Goal: Register for event/course

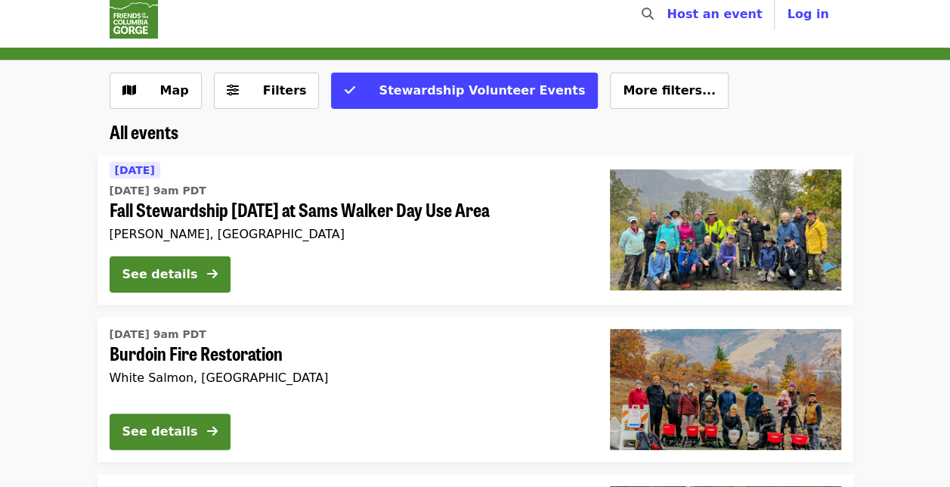
scroll to position [20, 0]
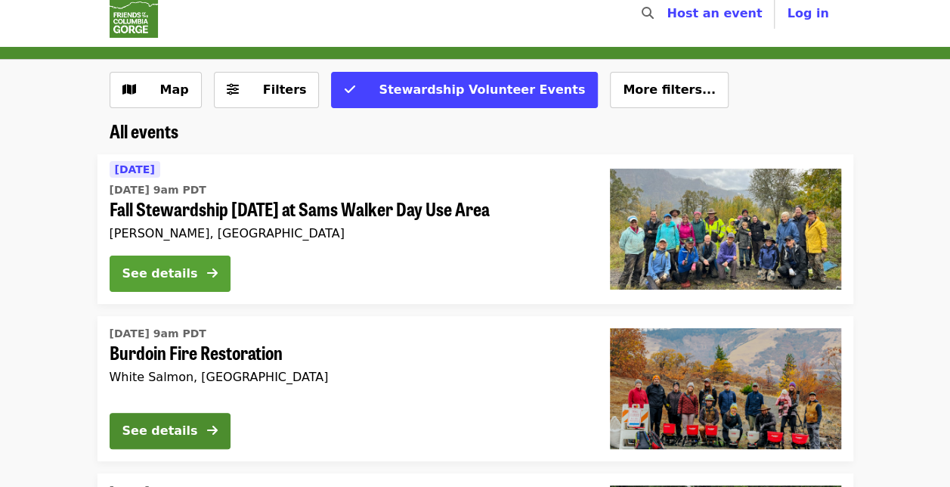
click at [196, 270] on div "See details" at bounding box center [160, 273] width 76 height 18
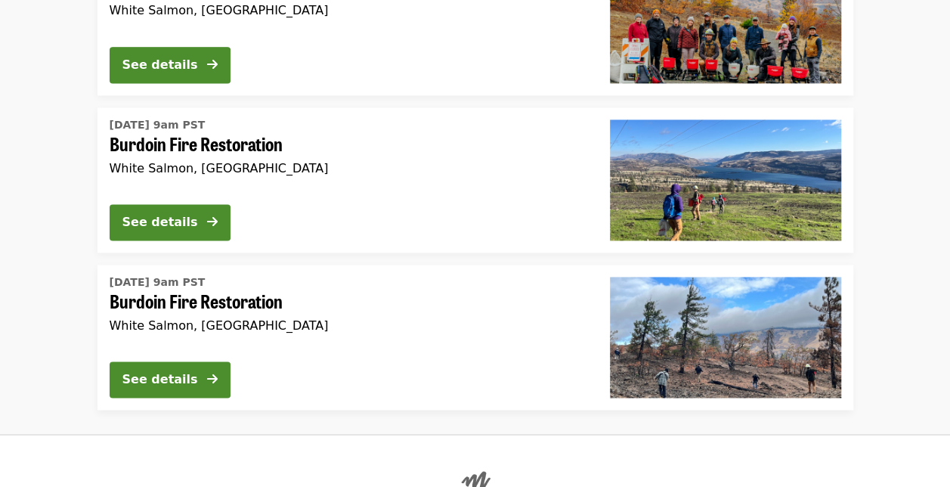
scroll to position [1054, 0]
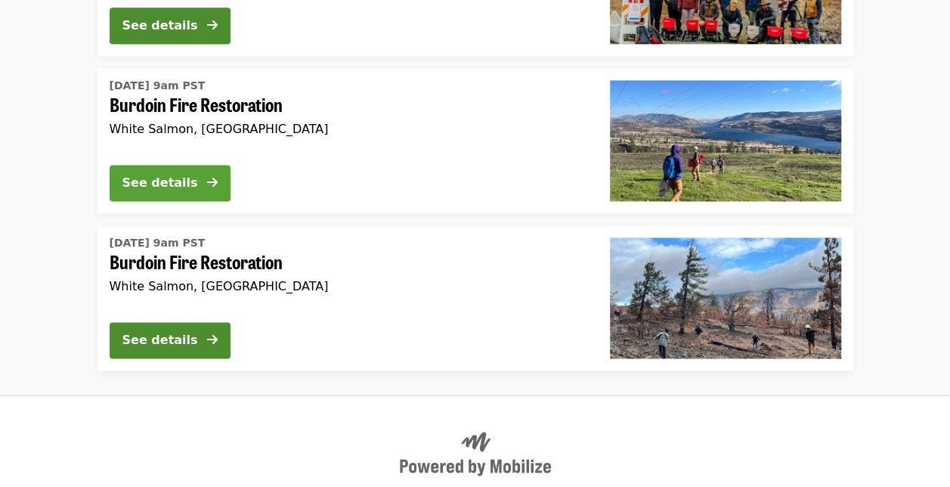
click at [184, 181] on div "See details" at bounding box center [160, 183] width 76 height 18
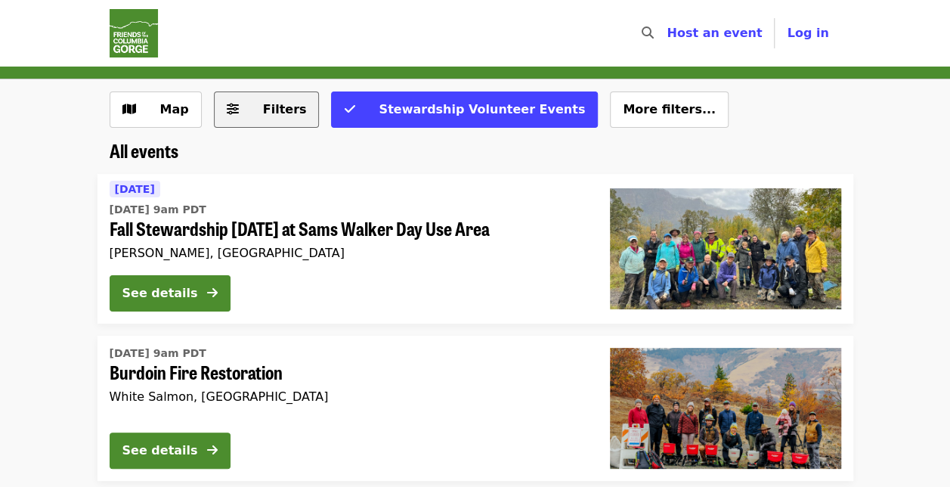
click at [263, 106] on span "Filters" at bounding box center [285, 109] width 44 height 14
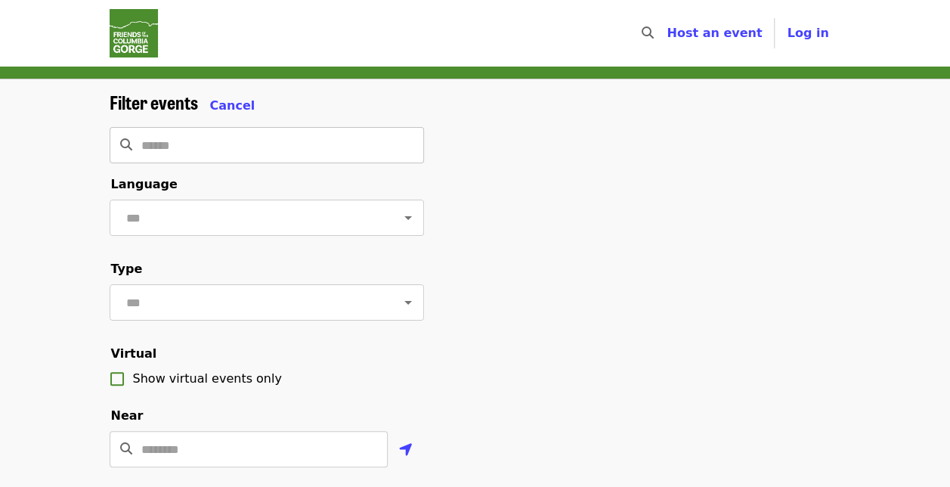
click at [240, 154] on input "Search" at bounding box center [282, 145] width 283 height 36
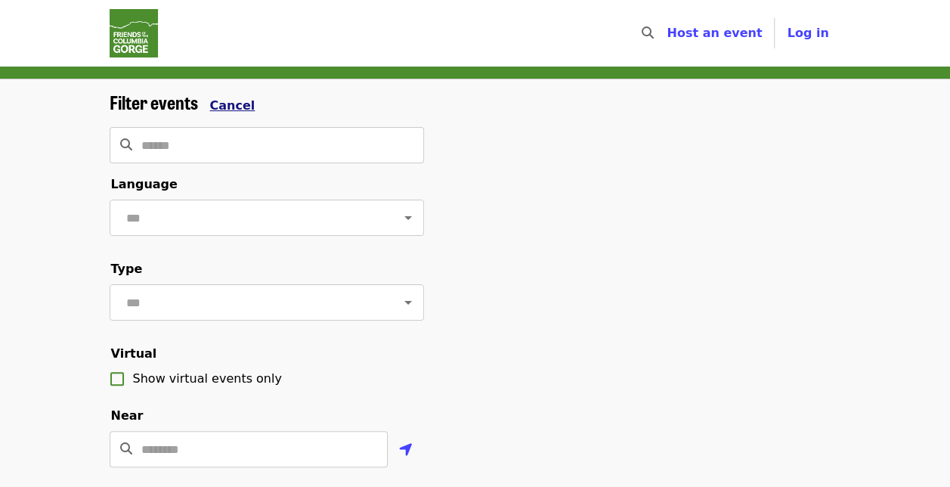
click at [221, 98] on span "Cancel" at bounding box center [232, 105] width 45 height 14
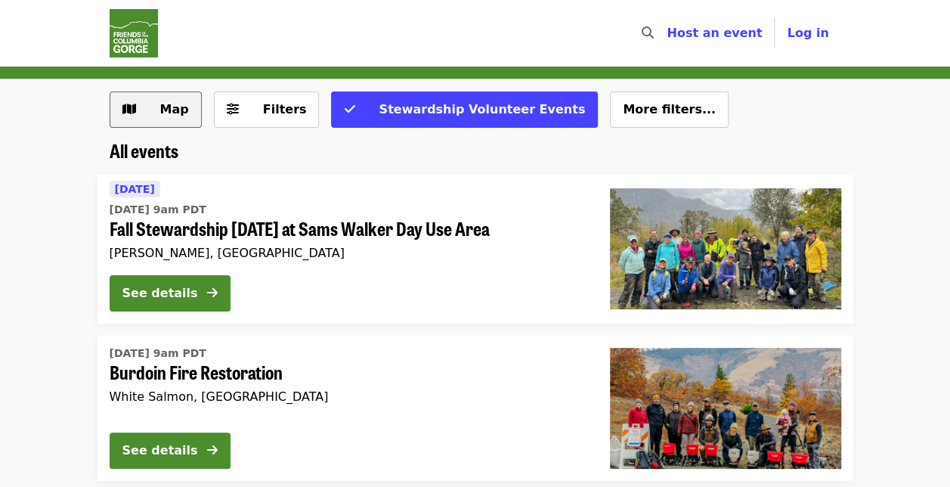
click at [158, 104] on span "Map" at bounding box center [167, 109] width 44 height 18
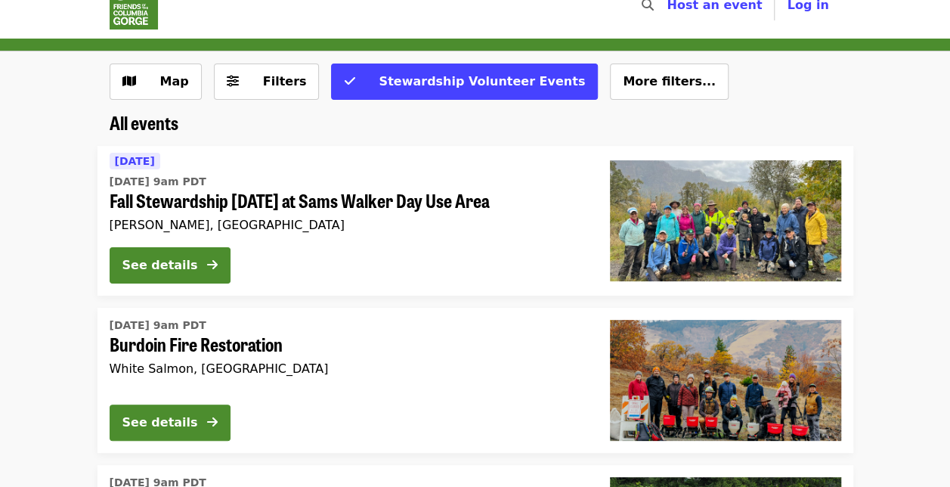
scroll to position [29, 0]
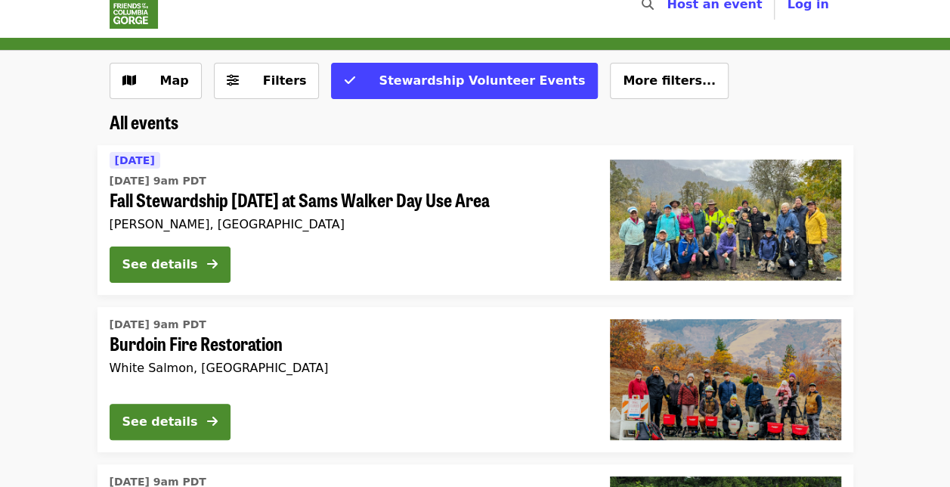
click at [190, 322] on time "[DATE] 9am PDT" at bounding box center [158, 325] width 97 height 16
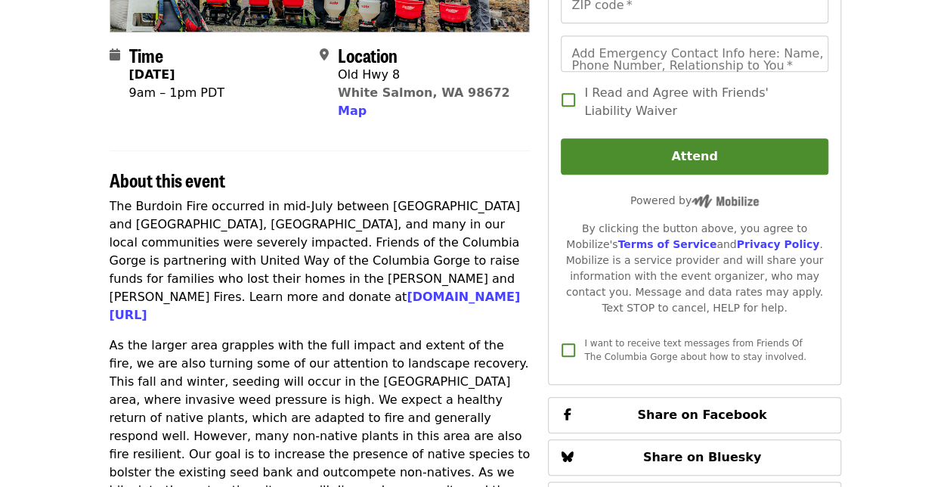
scroll to position [335, 0]
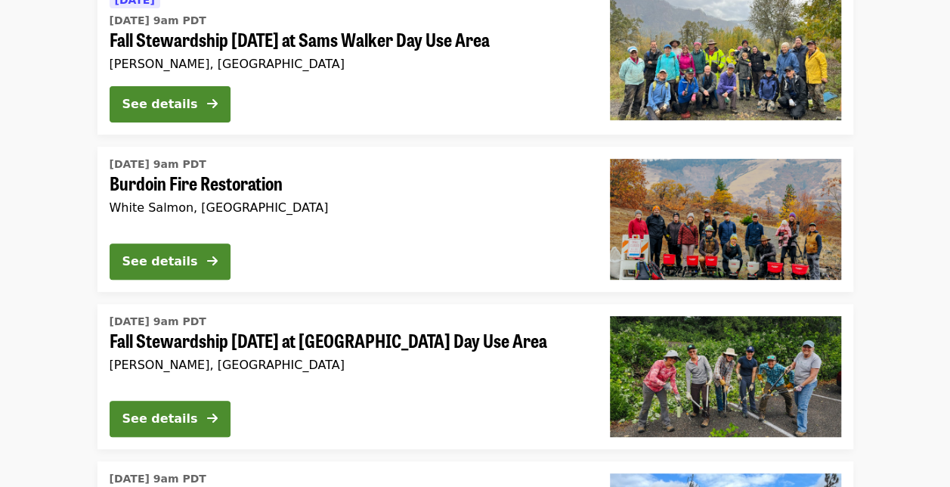
scroll to position [192, 0]
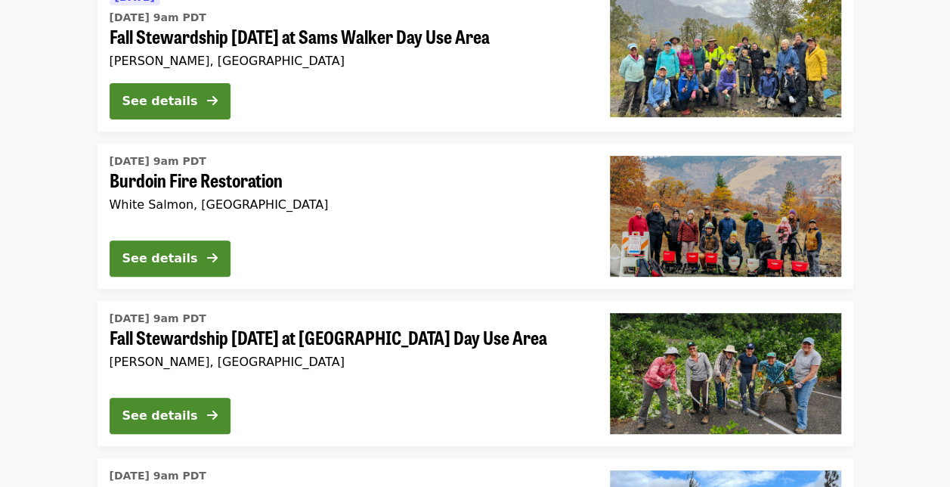
click at [319, 340] on span "Fall Stewardship [DATE] at [GEOGRAPHIC_DATA] Day Use Area" at bounding box center [348, 337] width 476 height 22
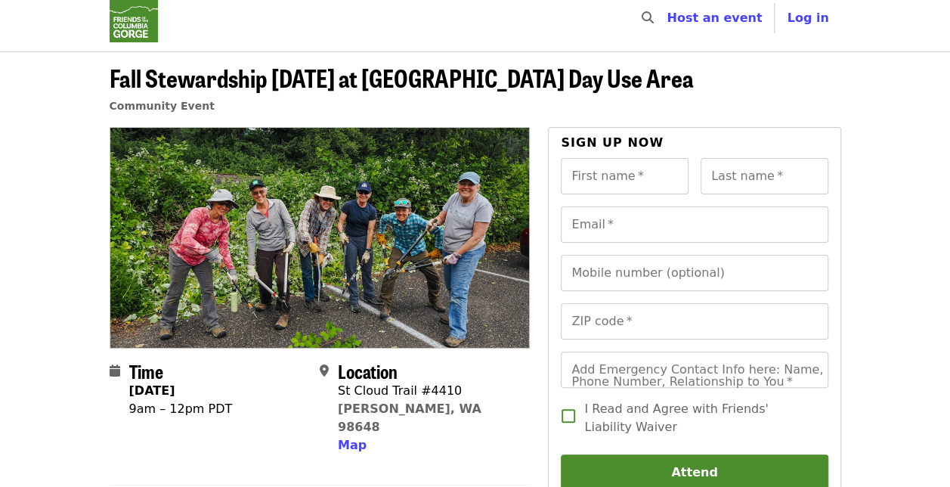
scroll to position [17, 0]
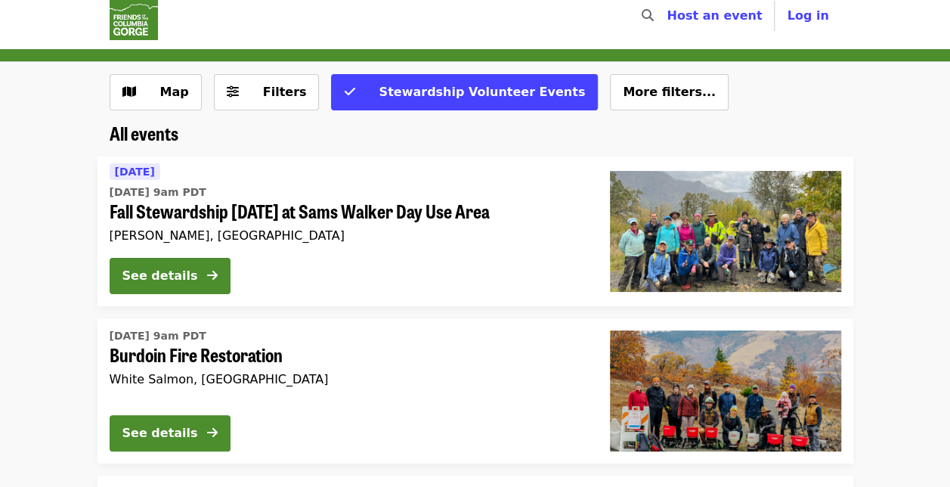
scroll to position [192, 0]
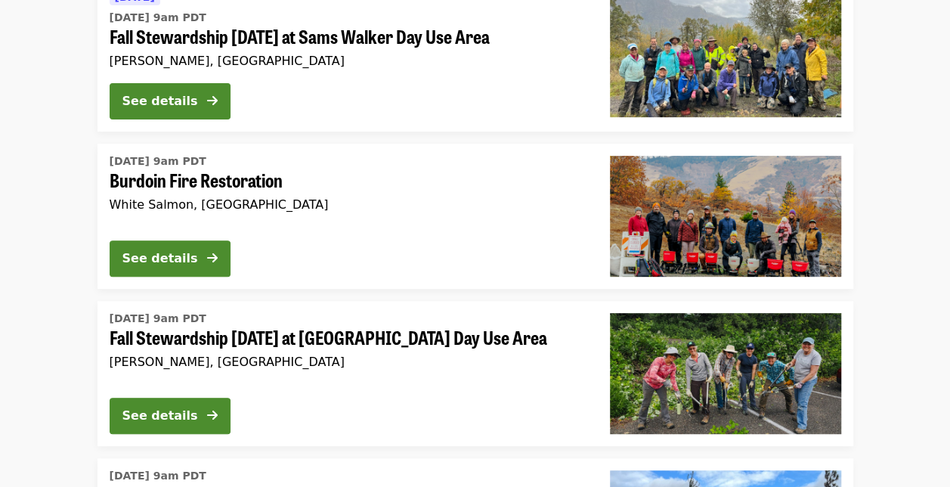
click at [280, 27] on span "Fall Stewardship [DATE] at Sams Walker Day Use Area" at bounding box center [348, 37] width 476 height 22
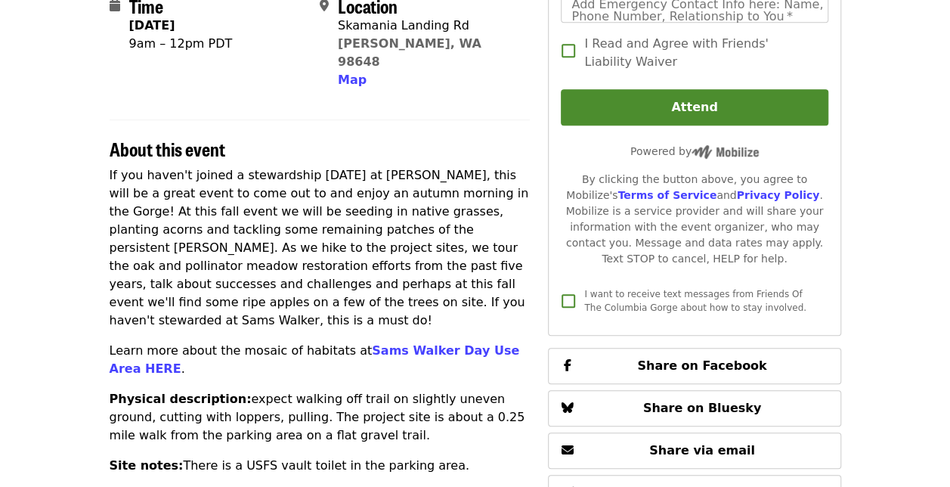
scroll to position [493, 0]
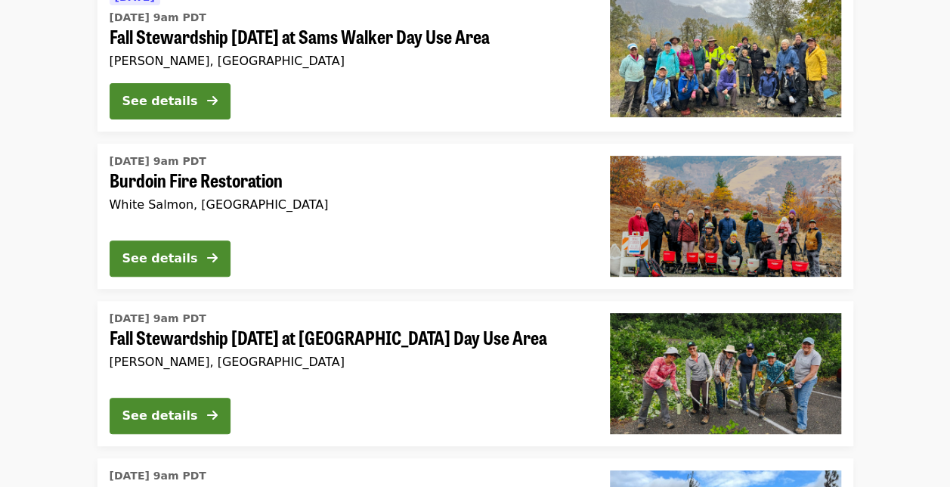
scroll to position [157, 0]
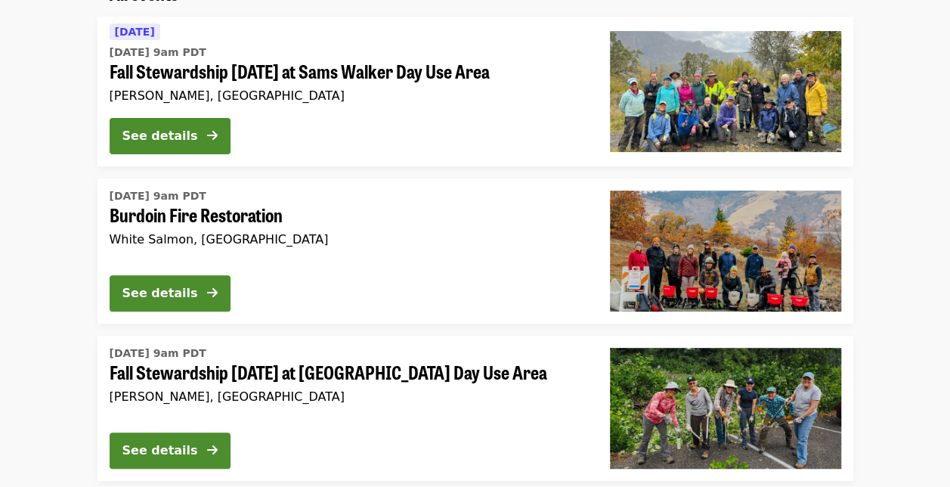
click at [230, 205] on span "Burdoin Fire Restoration" at bounding box center [348, 215] width 476 height 22
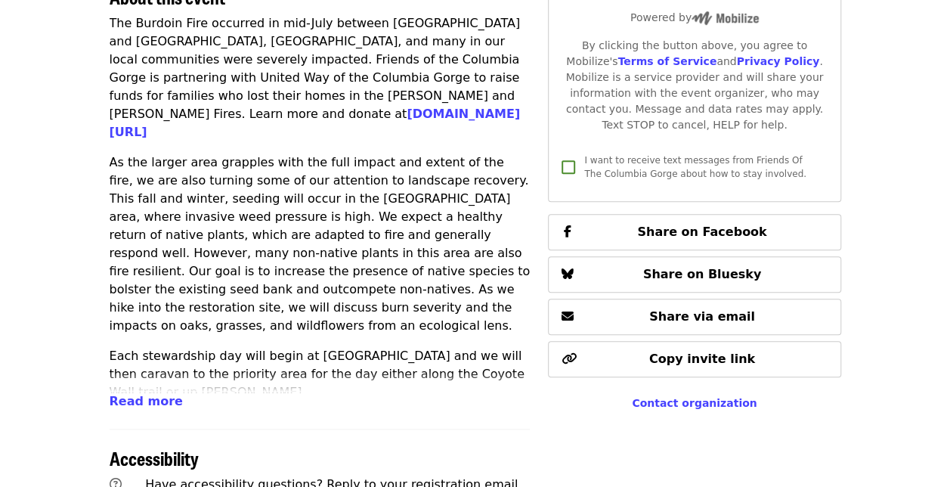
scroll to position [515, 0]
click at [150, 401] on span "Read more" at bounding box center [146, 400] width 73 height 14
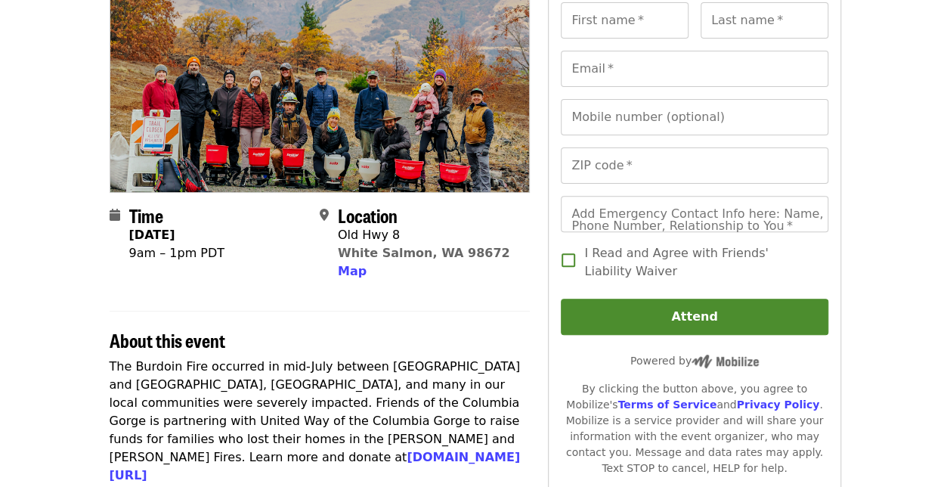
scroll to position [0, 0]
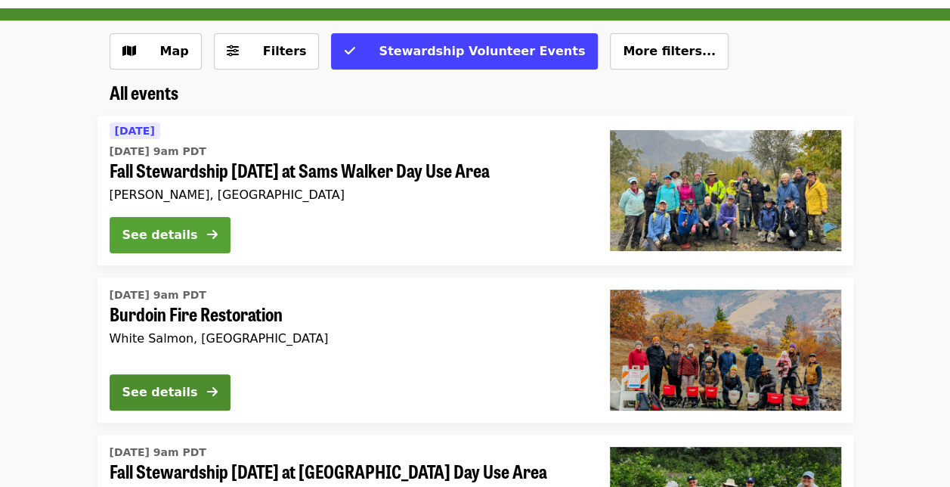
scroll to position [59, 0]
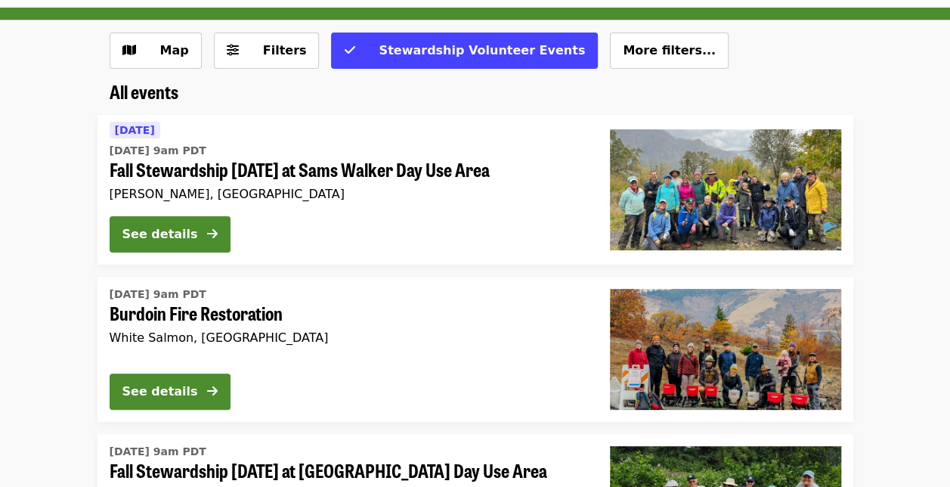
click at [222, 178] on span "Fall Stewardship [DATE] at Sams Walker Day Use Area" at bounding box center [348, 170] width 476 height 22
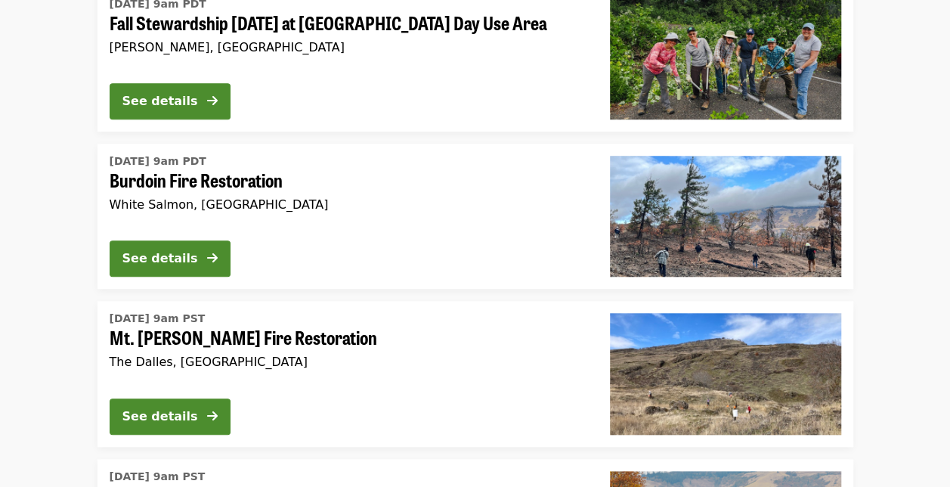
scroll to position [508, 0]
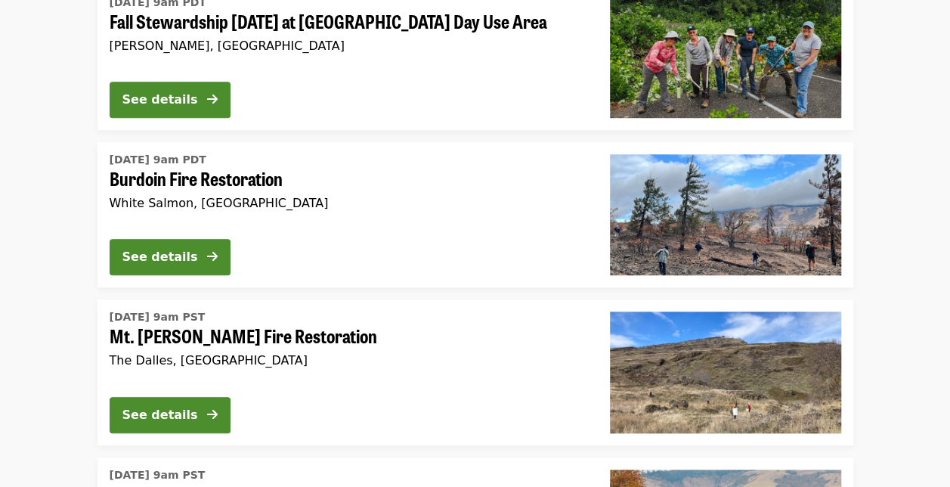
click at [238, 181] on span "Burdoin Fire Restoration" at bounding box center [348, 179] width 476 height 22
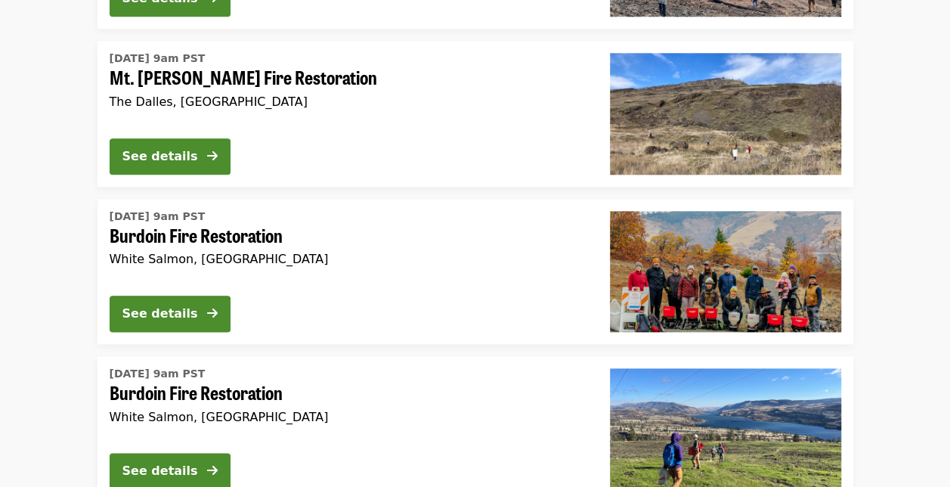
scroll to position [808, 0]
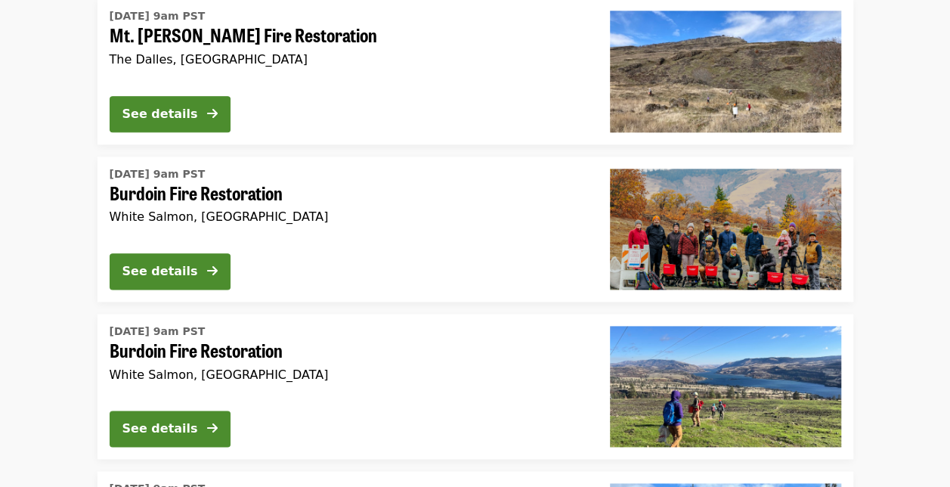
click at [419, 193] on span "Burdoin Fire Restoration" at bounding box center [348, 193] width 476 height 22
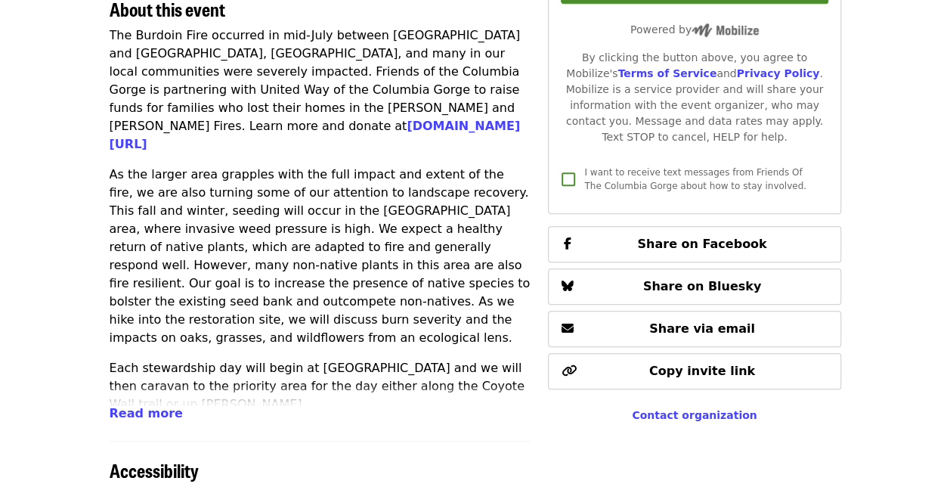
scroll to position [502, 0]
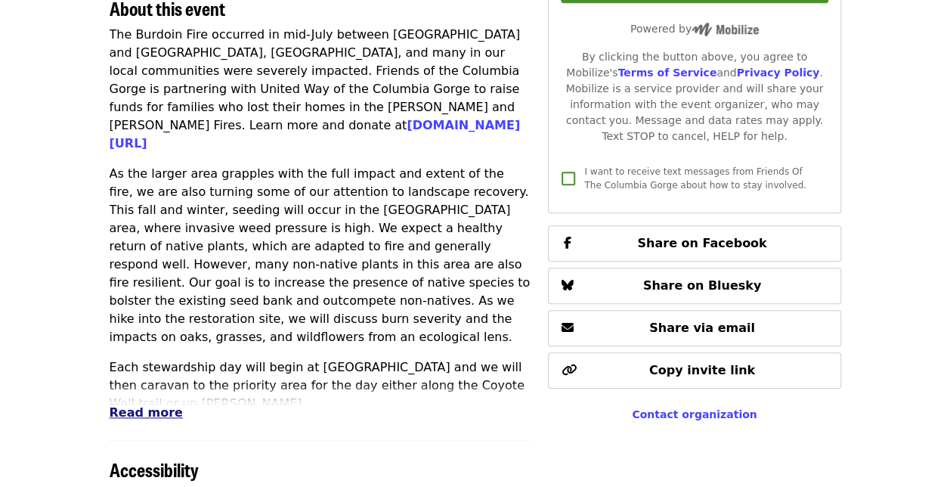
click at [157, 411] on span "Read more" at bounding box center [146, 412] width 73 height 14
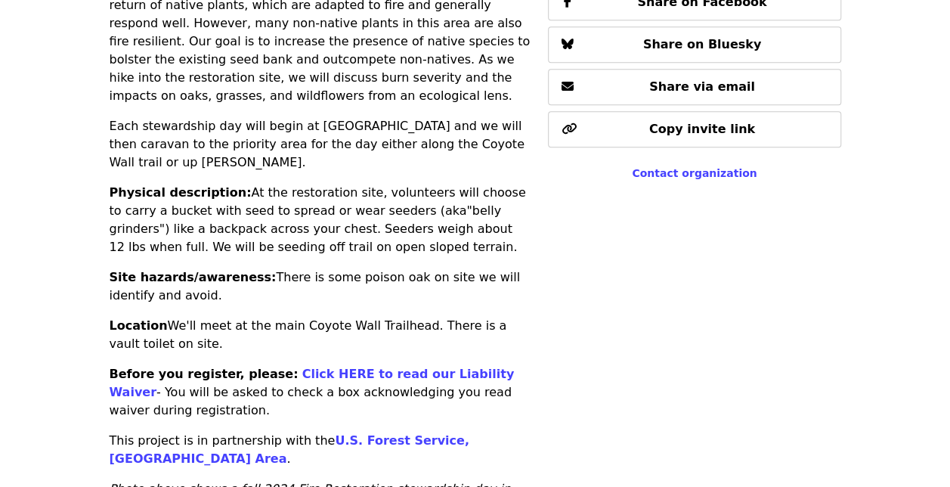
scroll to position [766, 0]
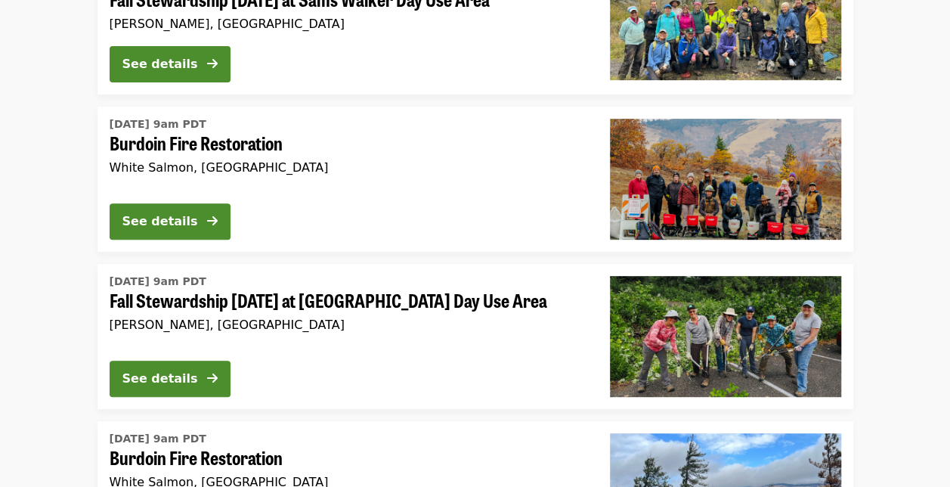
scroll to position [230, 0]
